Goal: Find specific page/section: Find specific page/section

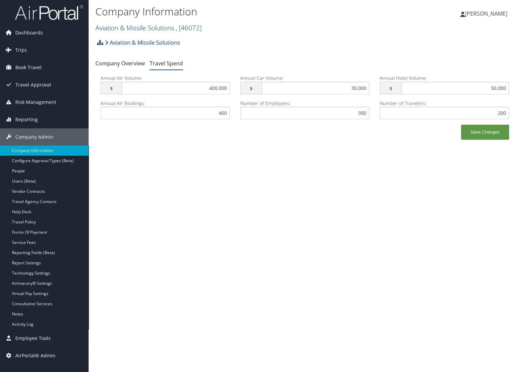
click at [134, 24] on link "Aviation & Missile Solutions , [ 46072 ]" at bounding box center [148, 27] width 106 height 9
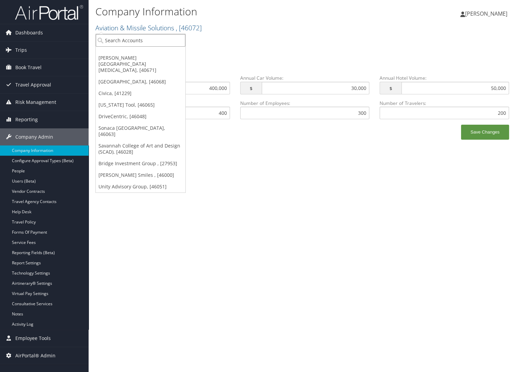
click at [135, 43] on input "search" at bounding box center [141, 40] width 90 height 13
type input "unity"
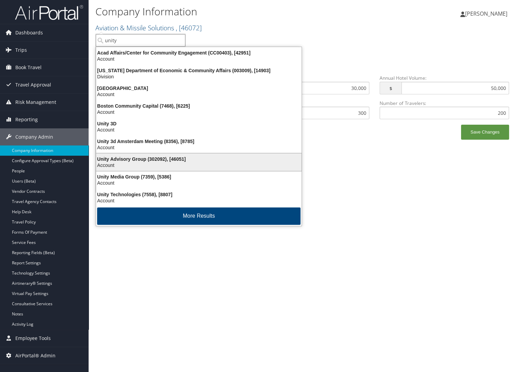
click at [167, 160] on div "Unity Advisory Group (302092), [46051]" at bounding box center [198, 159] width 213 height 6
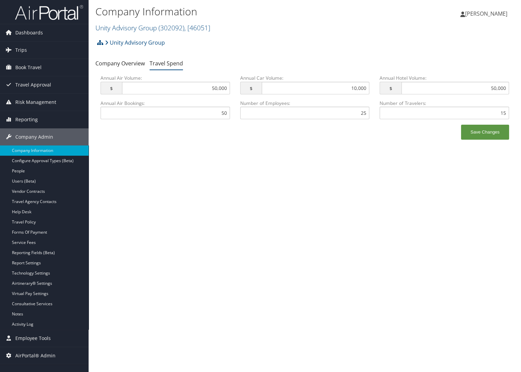
drag, startPoint x: 28, startPoint y: 173, endPoint x: 171, endPoint y: 208, distance: 147.6
click at [28, 173] on link "People" at bounding box center [44, 171] width 89 height 10
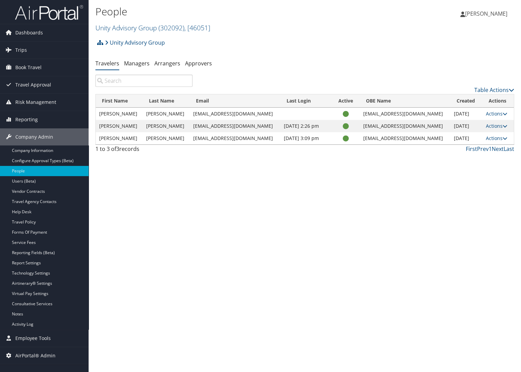
click at [360, 202] on div "People Unity Advisory Group ( 302092 ) , [ 46051 ] Aviation & Missile Solutions…" at bounding box center [305, 186] width 432 height 372
